Goal: Navigation & Orientation: Find specific page/section

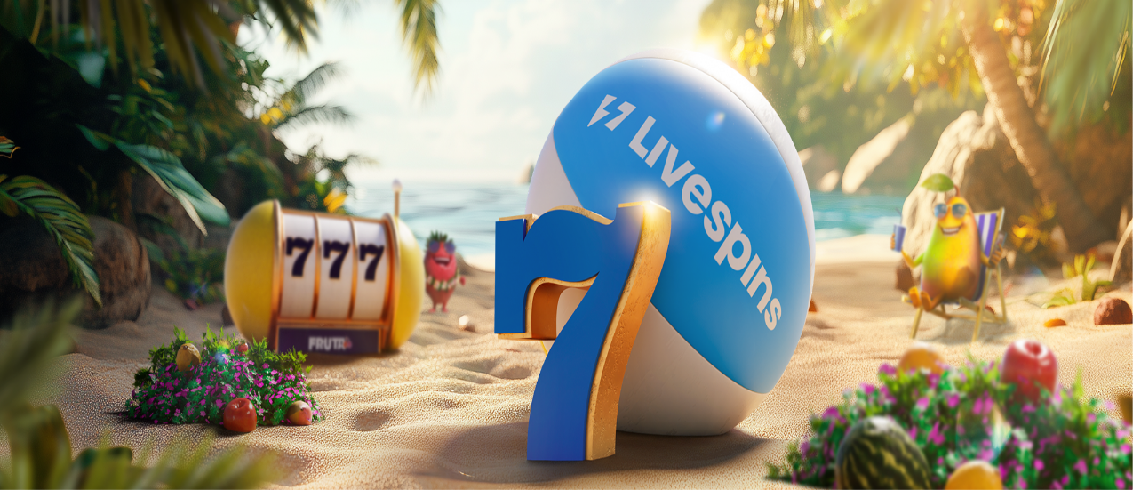
click at [122, 136] on div "Talletus 0.06 € Kirjaudu Kasino Live Kasino Tarjoukset" at bounding box center [566, 95] width 1119 height 81
click at [128, 136] on div "Talletus 0.06 € Kirjaudu Kasino Live Kasino Tarjoukset" at bounding box center [566, 95] width 1119 height 81
click at [126, 136] on div "Talletus 0.06 € Kirjaudu Kasino Live Kasino Tarjoukset" at bounding box center [566, 95] width 1119 height 81
click at [122, 71] on span "Kirjaudu" at bounding box center [123, 64] width 44 height 13
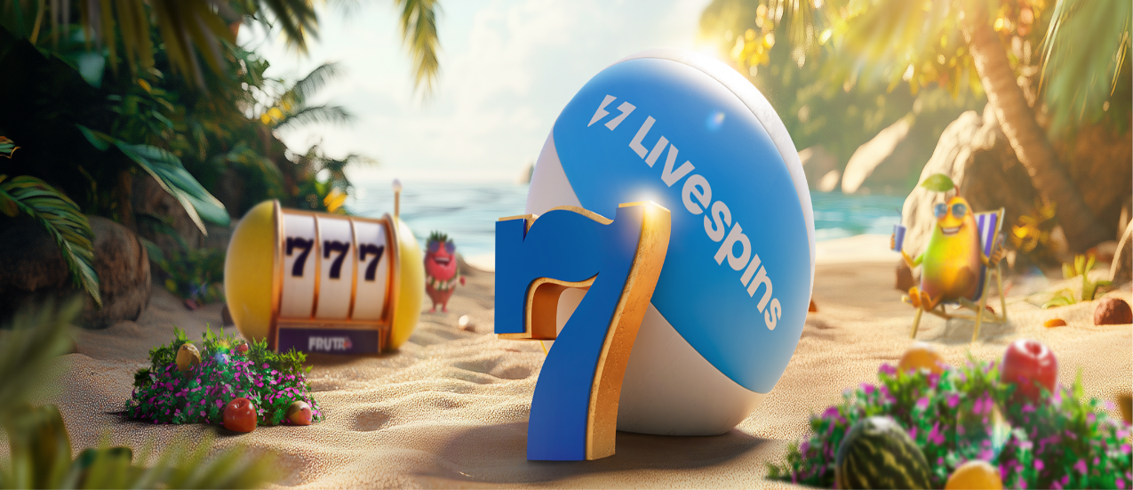
click at [122, 71] on span "Kirjaudu" at bounding box center [123, 64] width 44 height 13
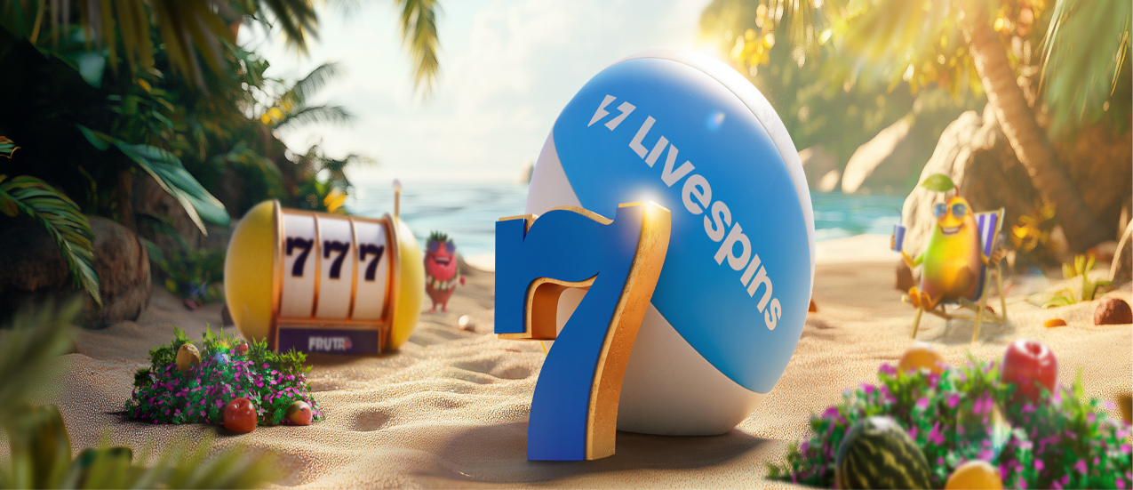
click at [122, 71] on span "Kirjaudu" at bounding box center [123, 64] width 44 height 13
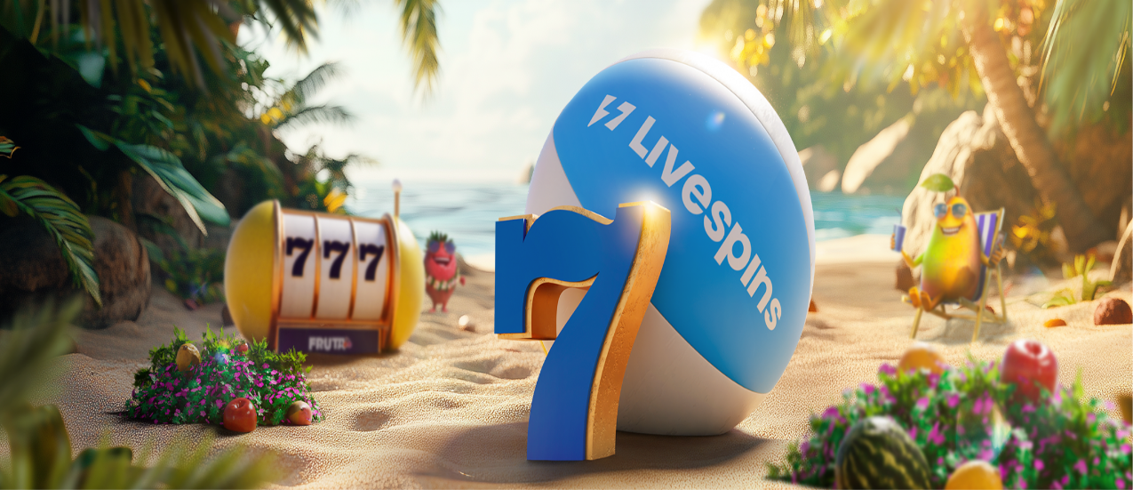
click at [122, 71] on span "Kirjaudu" at bounding box center [123, 64] width 44 height 13
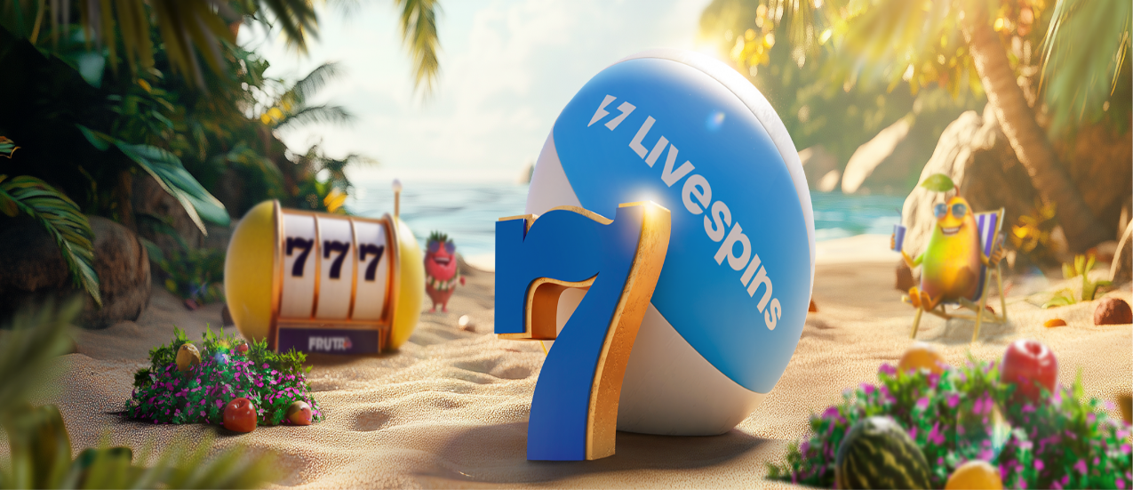
click at [122, 71] on span "Kirjaudu" at bounding box center [123, 64] width 44 height 13
click at [113, 119] on link "Live Kasino" at bounding box center [78, 111] width 70 height 15
click at [108, 71] on span "Kirjaudu" at bounding box center [123, 64] width 44 height 13
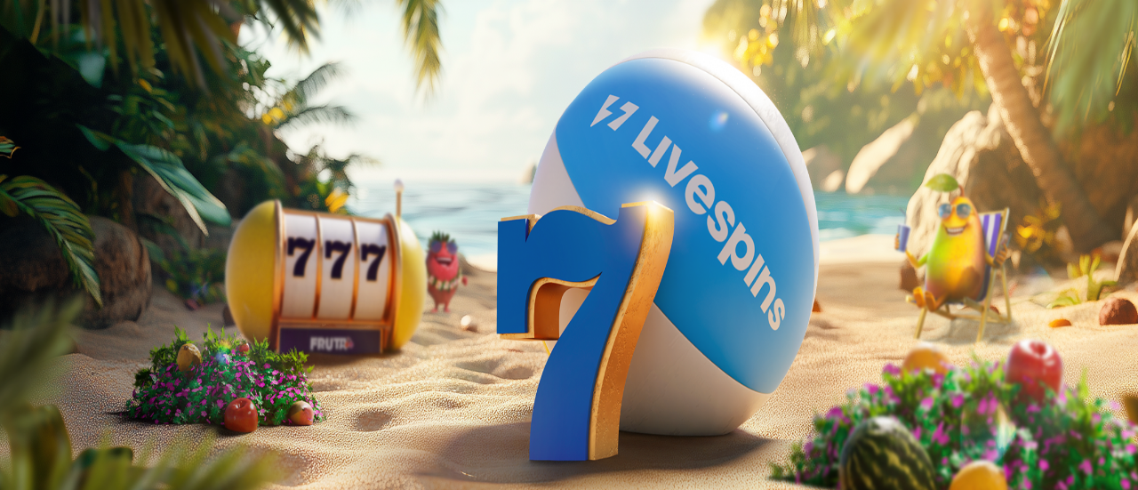
click at [272, 200] on h2 "Aloita pelaaminen" at bounding box center [568, 212] width 1123 height 24
click at [971, 398] on div at bounding box center [568, 398] width 1123 height 0
click at [117, 71] on span "Kirjaudu" at bounding box center [123, 64] width 44 height 13
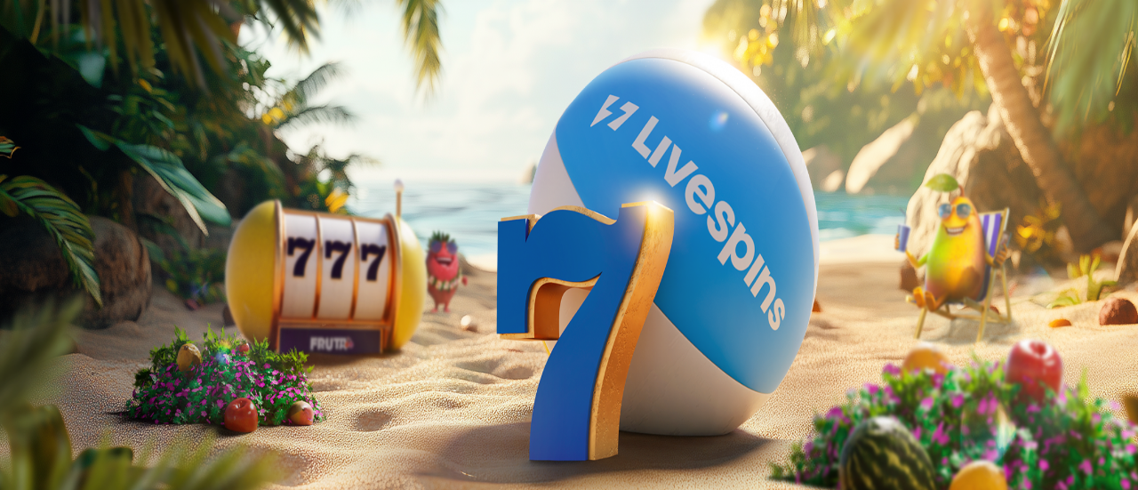
click at [117, 71] on span "Kirjaudu" at bounding box center [123, 64] width 44 height 13
click at [940, 398] on div at bounding box center [568, 398] width 1123 height 0
click at [755, 398] on div at bounding box center [568, 398] width 1123 height 0
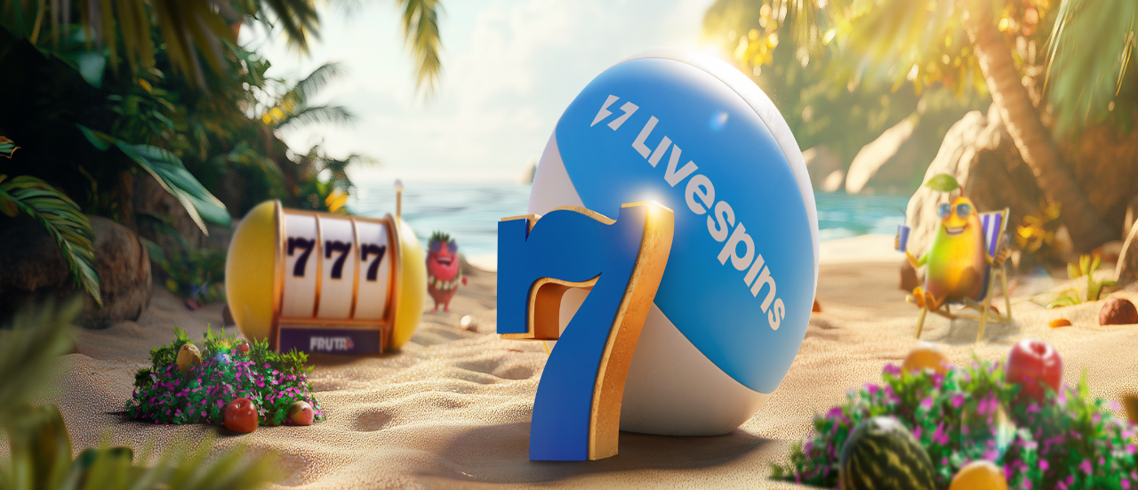
click at [281, 200] on h2 "Aloita pelaaminen" at bounding box center [568, 212] width 1123 height 24
drag, startPoint x: 281, startPoint y: 36, endPoint x: 192, endPoint y: 301, distance: 279.3
click at [192, 301] on div "Talletus € 0.00 Kirjaudu Kasino Live Kasino Tarjoukset 10:35 Aloita pelaaminen" at bounding box center [568, 202] width 1123 height 391
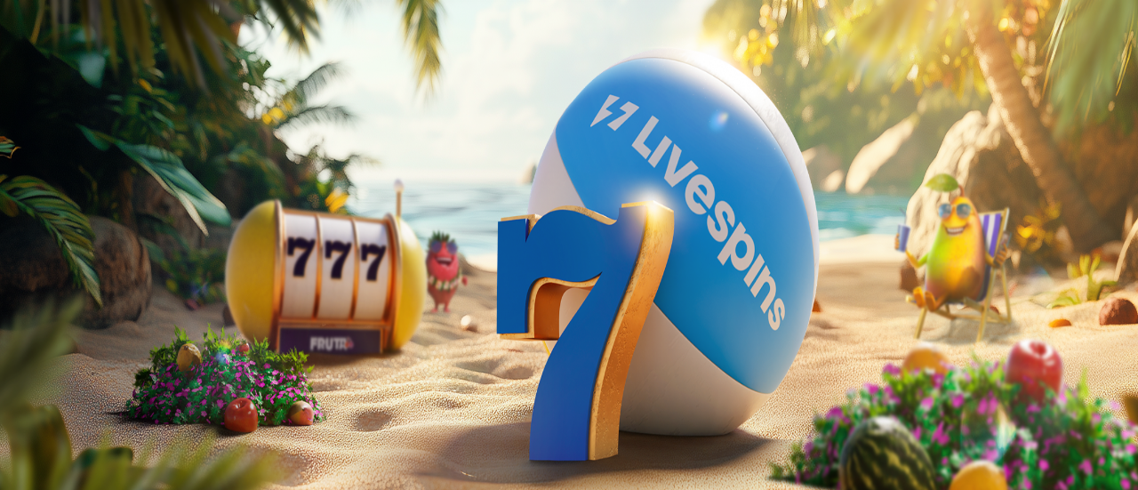
click at [87, 119] on span "Live Kasino" at bounding box center [78, 111] width 70 height 15
click at [253, 200] on h2 "Aloita pelaaminen" at bounding box center [568, 212] width 1123 height 24
